Goal: Navigation & Orientation: Find specific page/section

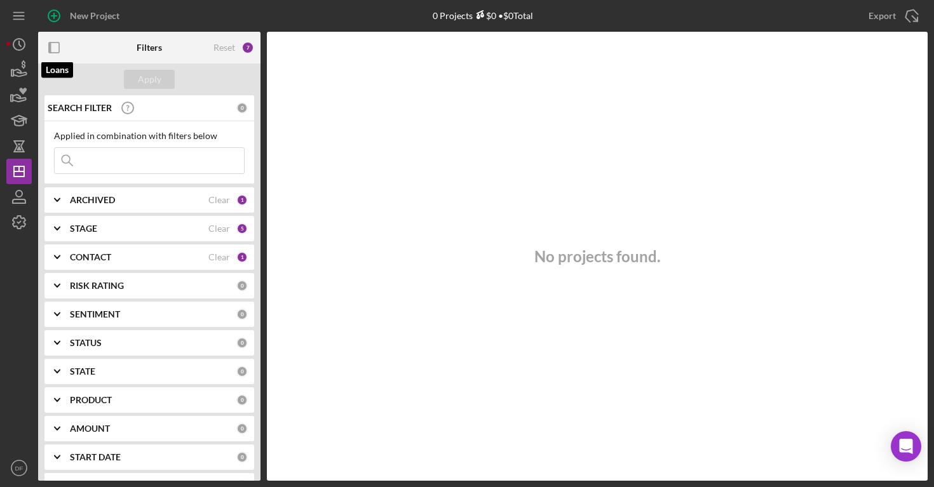
click at [19, 80] on icon "button" at bounding box center [19, 70] width 32 height 32
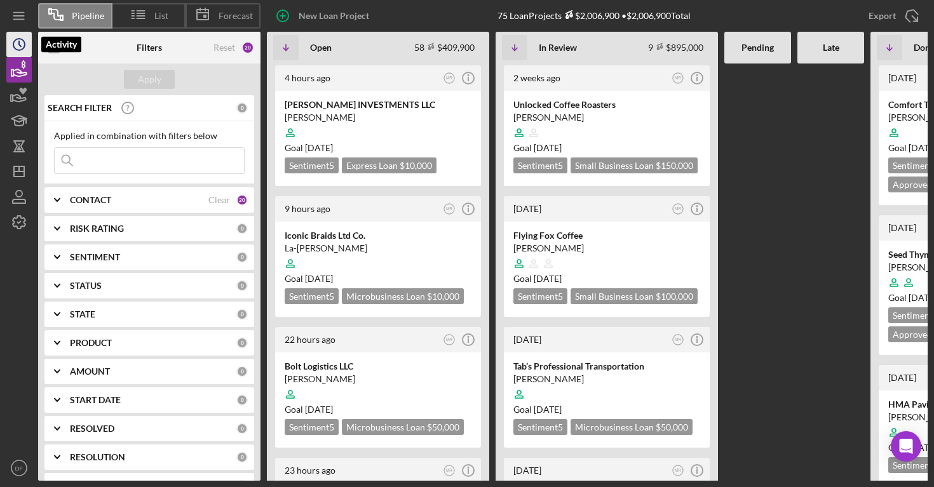
click at [17, 48] on icon "Icon/History" at bounding box center [19, 45] width 32 height 32
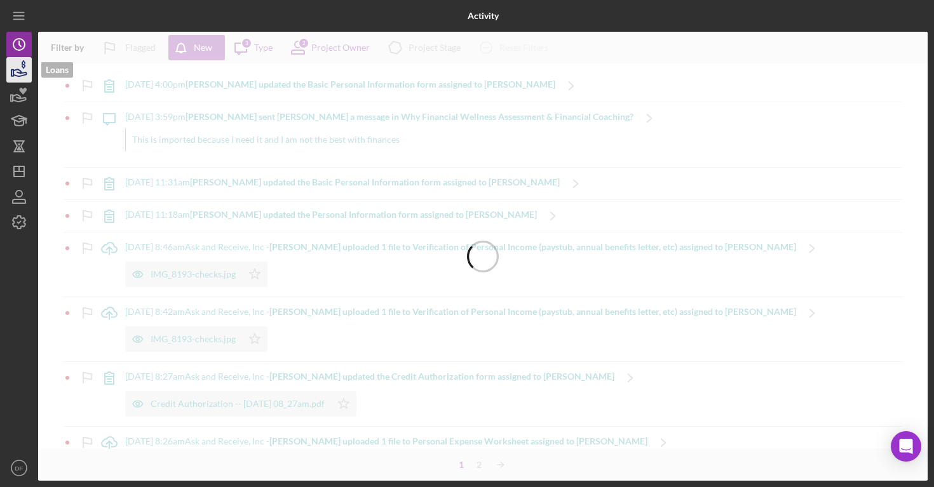
click at [20, 63] on icon "button" at bounding box center [19, 70] width 32 height 32
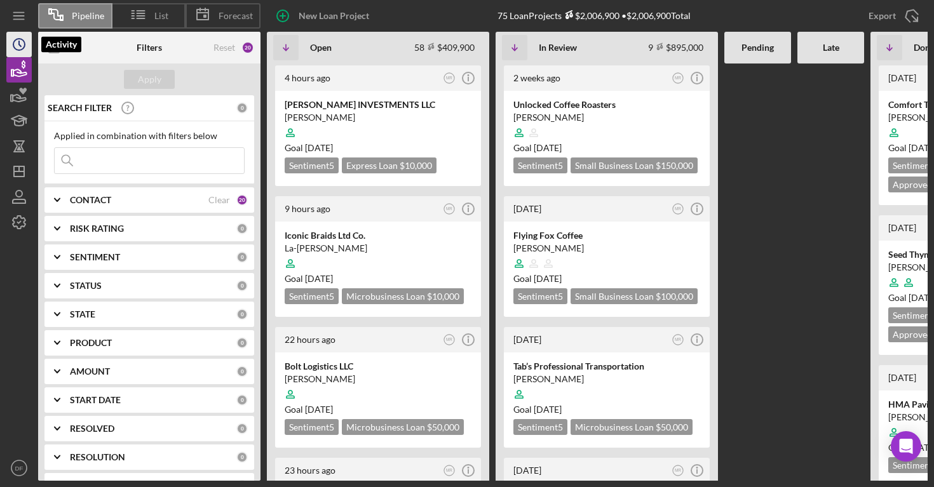
click at [0, 43] on div "Pipeline List Forecast New Loan Project 75 Loan Projects $2,006,900 • $2,006,90…" at bounding box center [467, 243] width 934 height 487
click at [21, 44] on icon "Icon/History" at bounding box center [19, 45] width 32 height 32
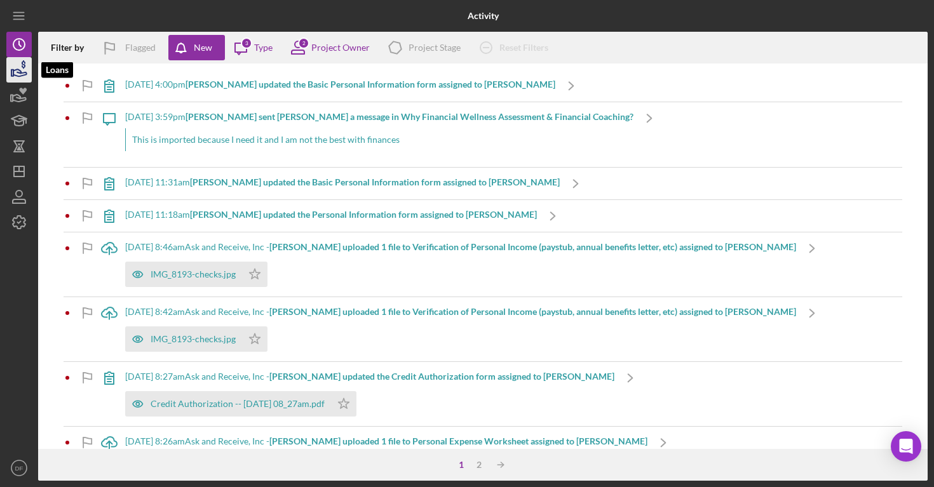
click at [18, 72] on icon "button" at bounding box center [19, 72] width 13 height 7
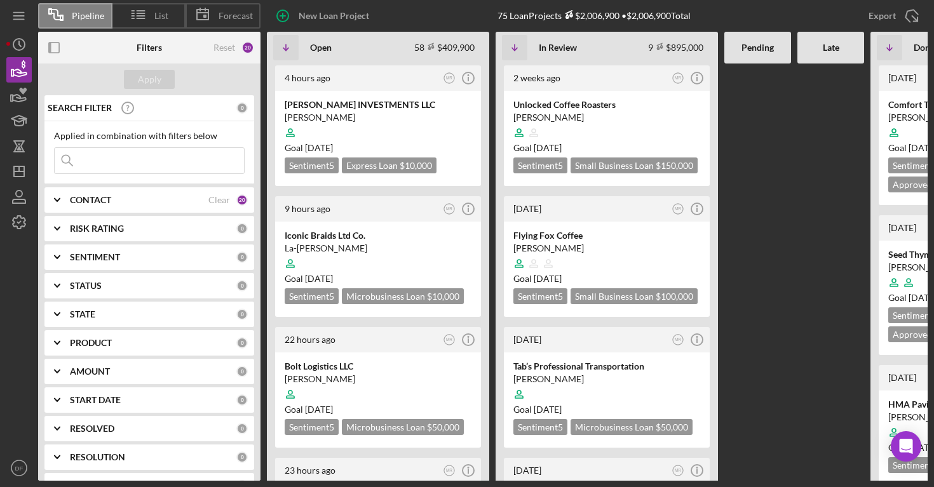
drag, startPoint x: 46, startPoint y: 65, endPoint x: 751, endPoint y: 315, distance: 747.7
click at [19, 41] on polyline "button" at bounding box center [20, 43] width 2 height 5
